Goal: Task Accomplishment & Management: Manage account settings

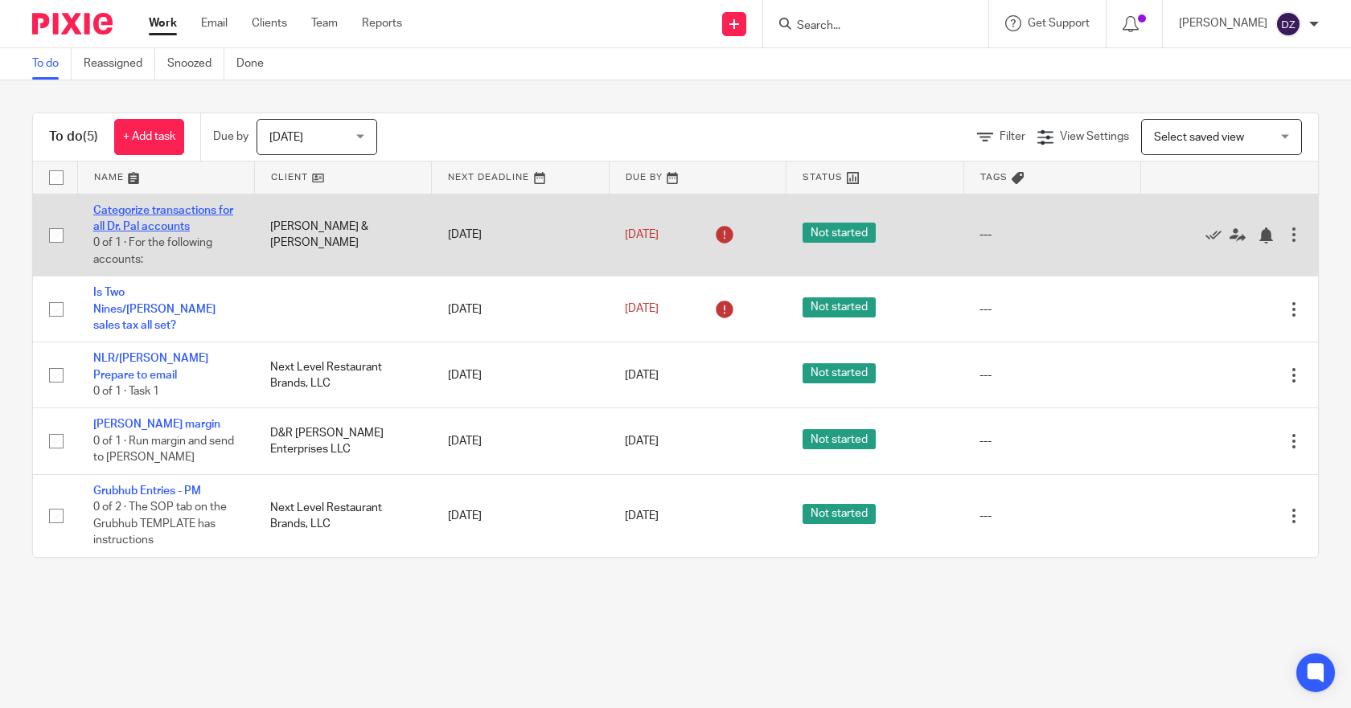
click at [181, 228] on link "Categorize transactions for all Dr. Pal accounts" at bounding box center [163, 218] width 140 height 27
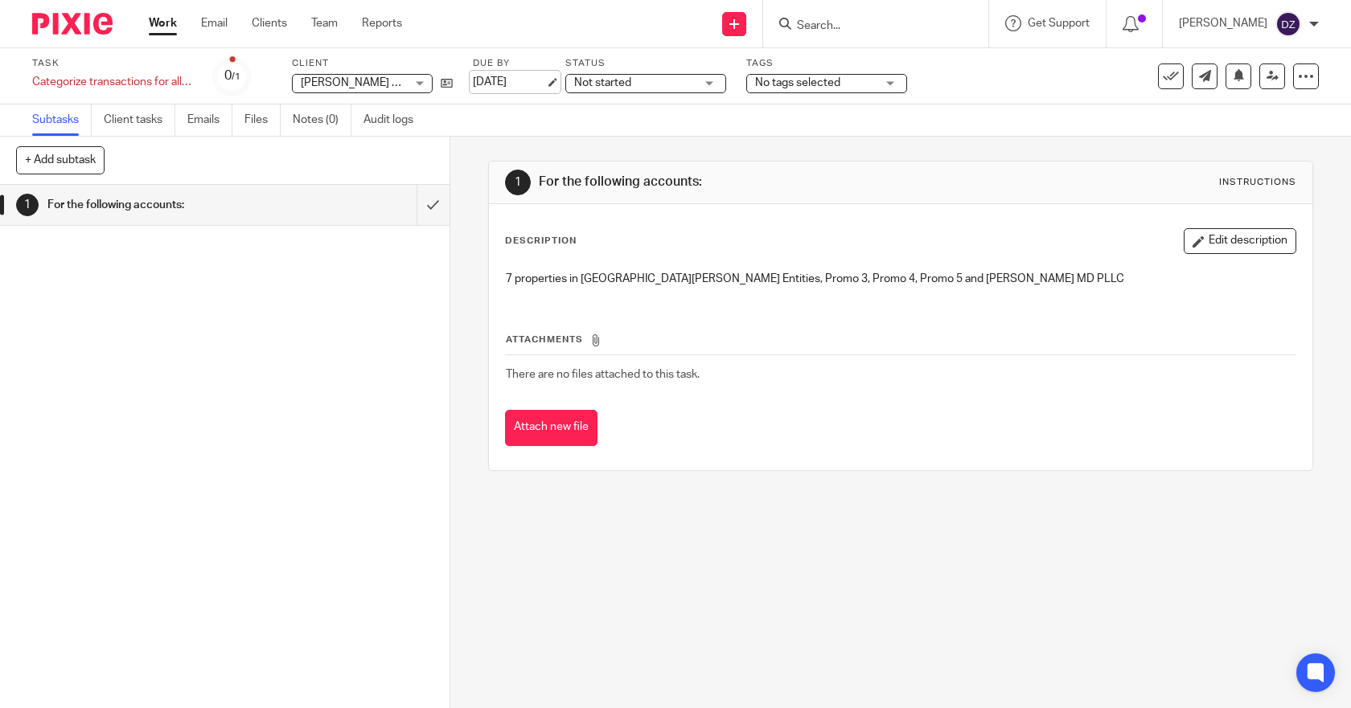
click at [510, 82] on link "Sep 15, 2025" at bounding box center [509, 82] width 72 height 17
click at [162, 26] on link "Work" at bounding box center [163, 23] width 28 height 16
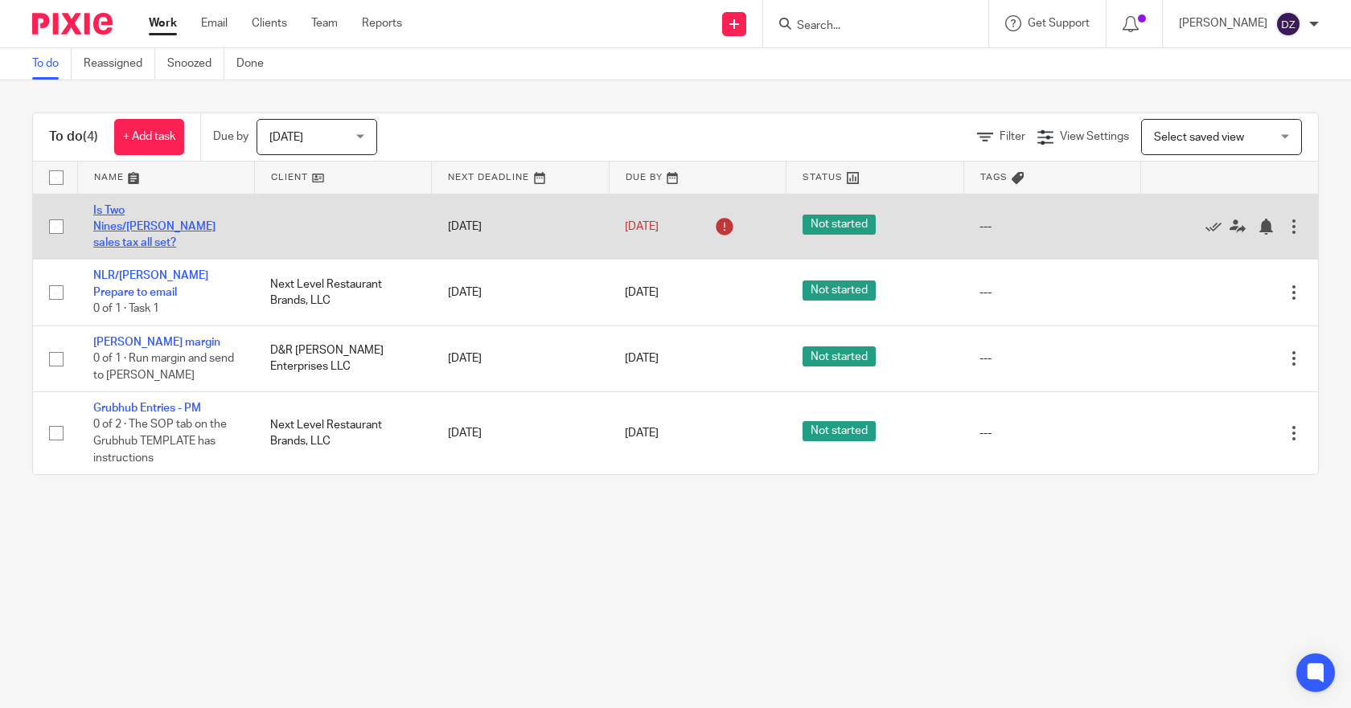
click at [167, 211] on link "Is Two Nines/Duke's sales tax all set?" at bounding box center [154, 227] width 122 height 44
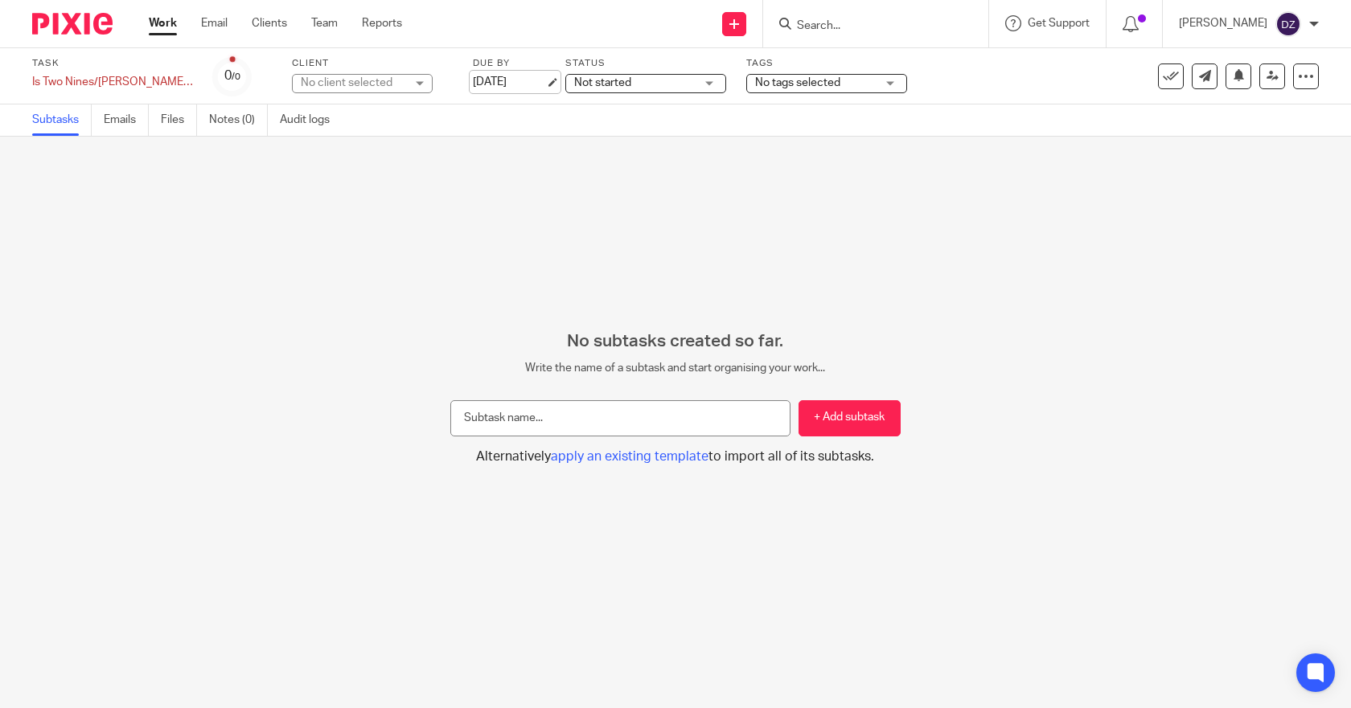
click at [510, 80] on link "Sep 17, 2025" at bounding box center [509, 82] width 72 height 17
click at [156, 20] on link "Work" at bounding box center [163, 23] width 28 height 16
